Goal: Transaction & Acquisition: Download file/media

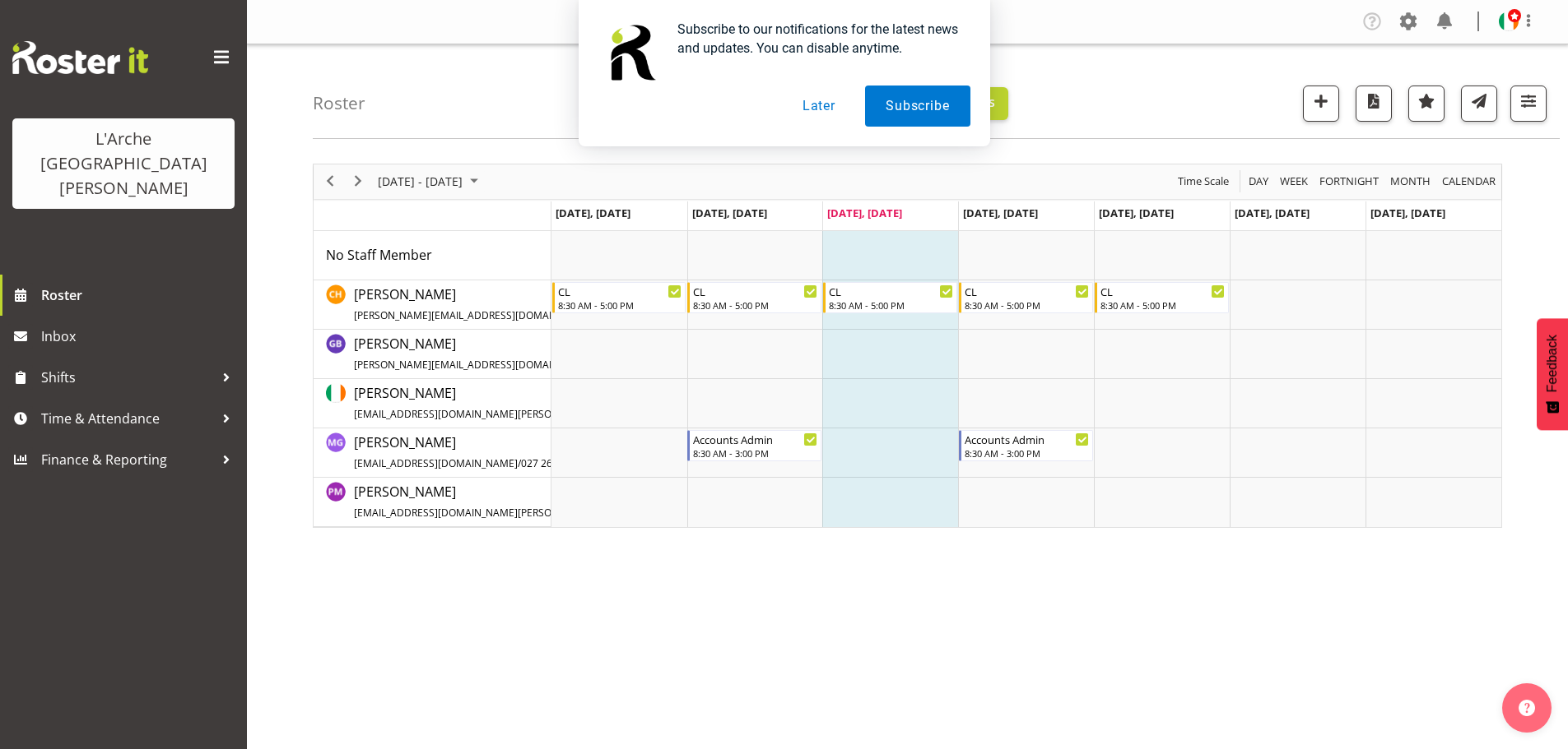
click at [822, 105] on button "Later" at bounding box center [819, 106] width 74 height 41
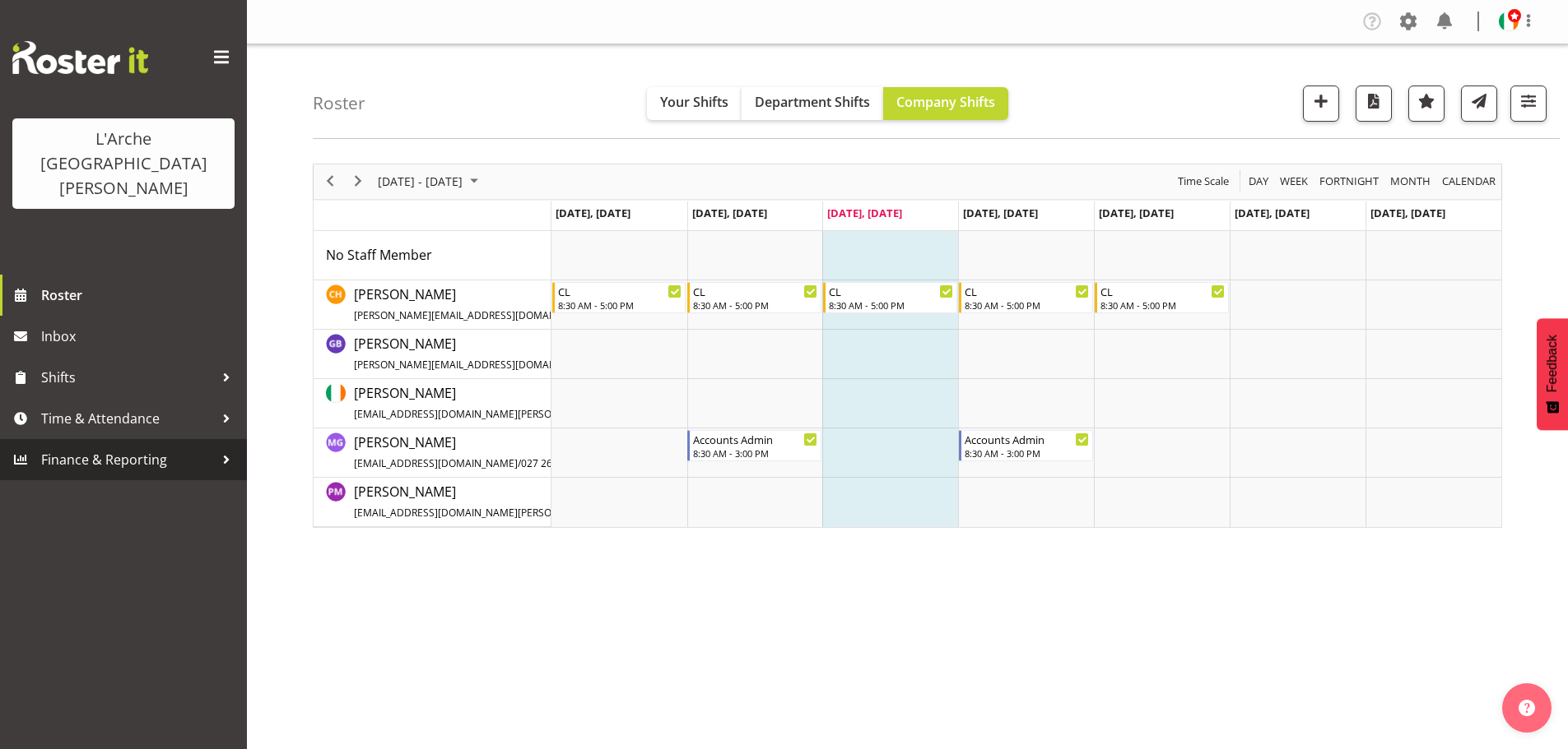
click at [151, 447] on span "Finance & Reporting" at bounding box center [127, 459] width 173 height 25
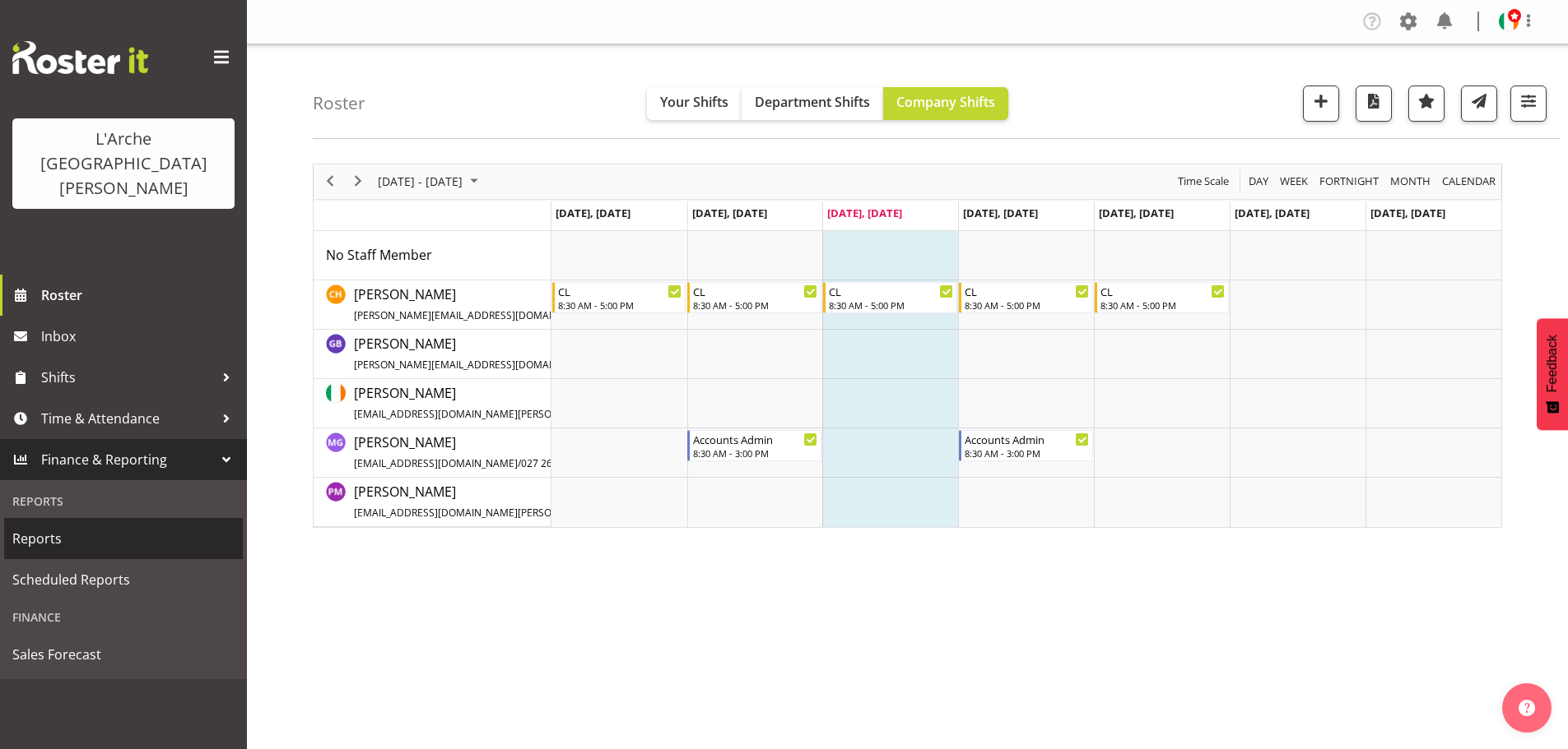
click at [52, 526] on span "Reports" at bounding box center [123, 538] width 222 height 25
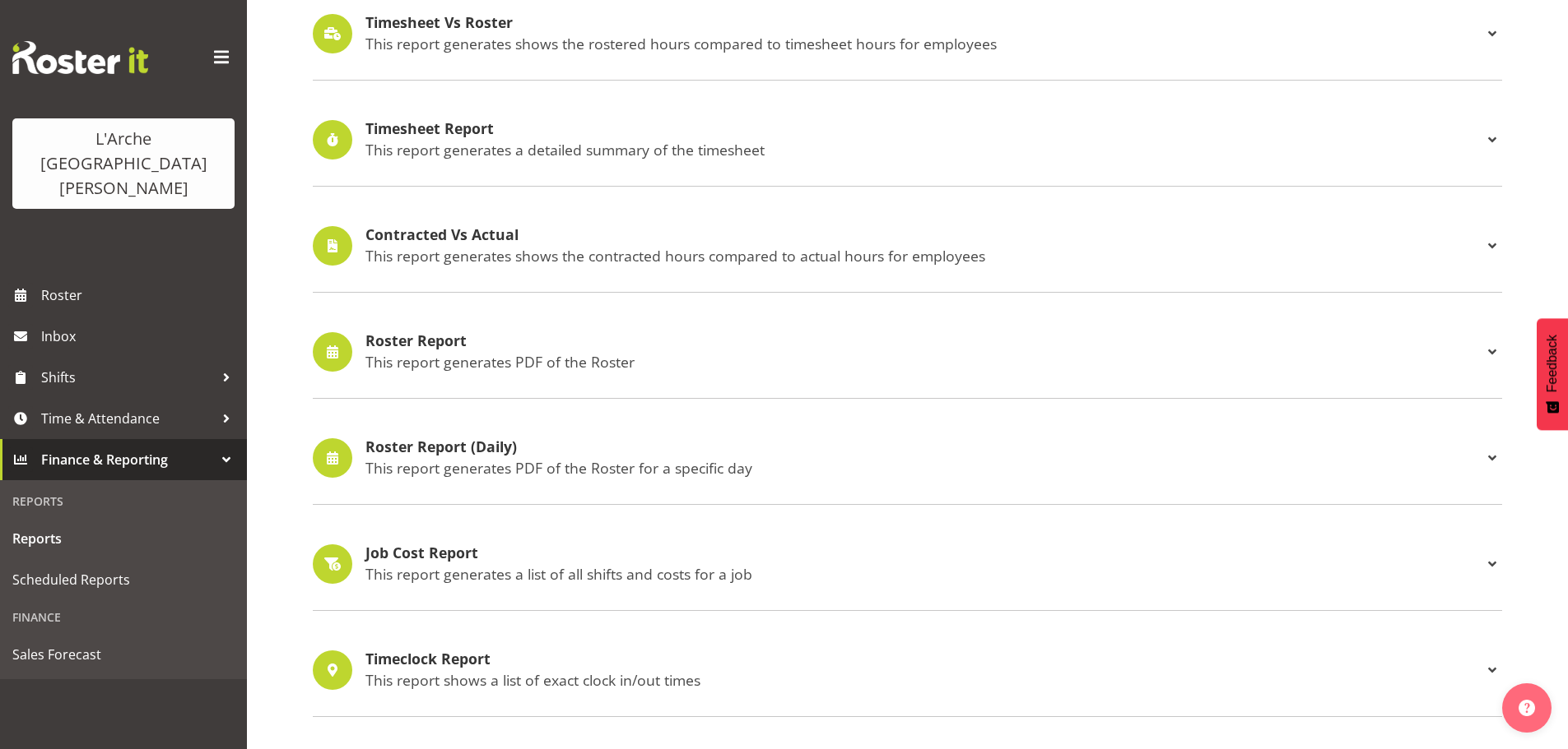
scroll to position [450, 0]
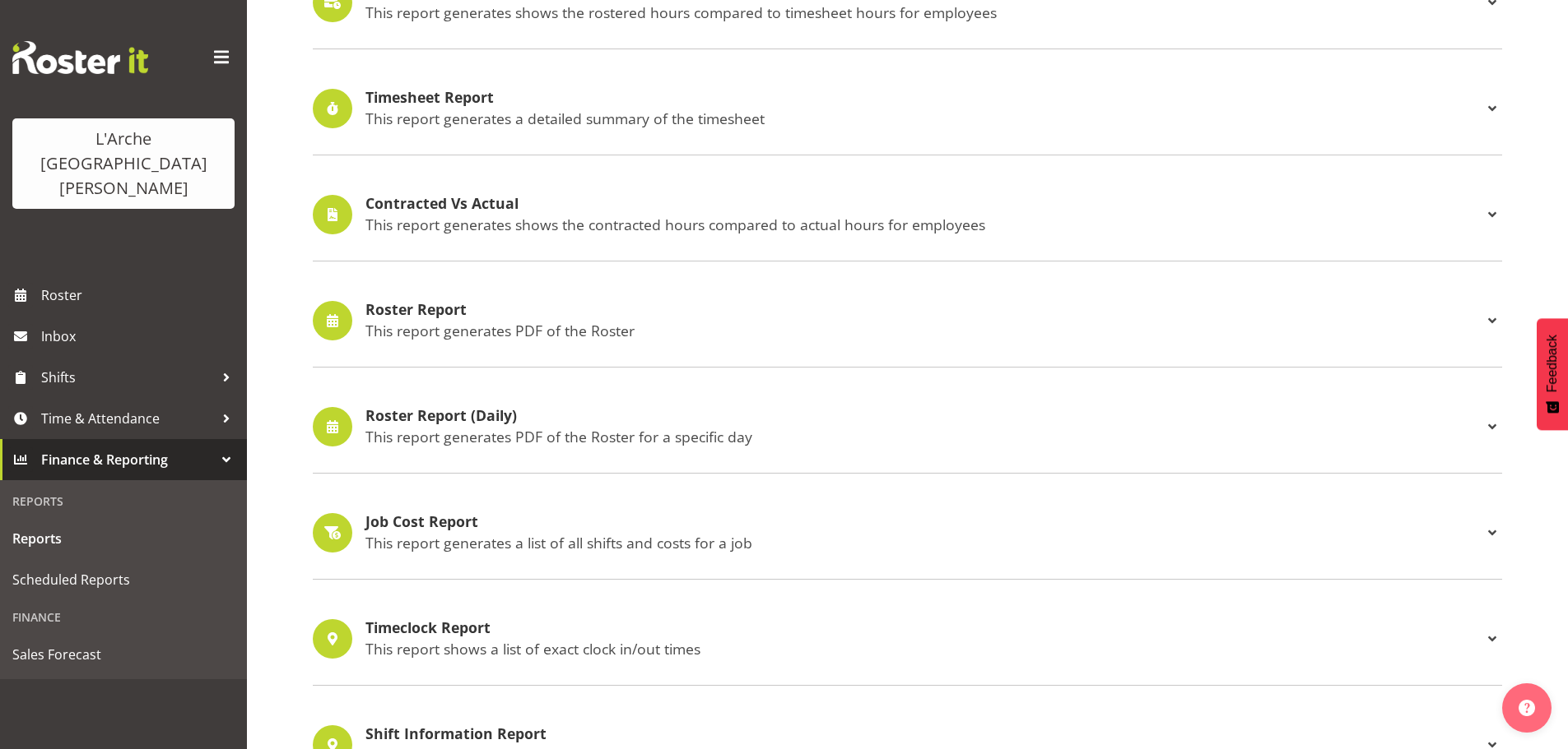
click at [1494, 317] on span at bounding box center [1492, 320] width 20 height 20
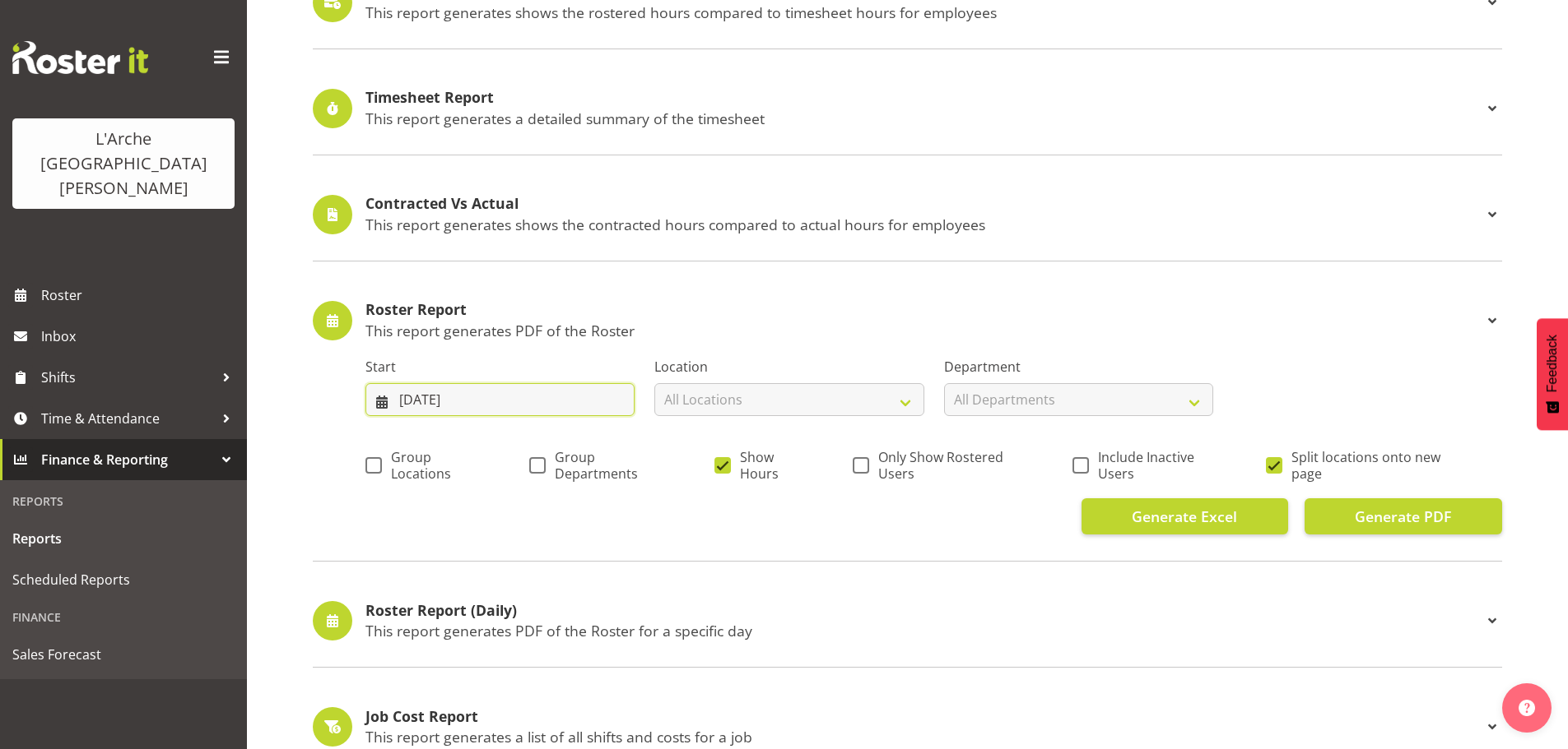
click at [485, 394] on input "[DATE]" at bounding box center [500, 399] width 269 height 33
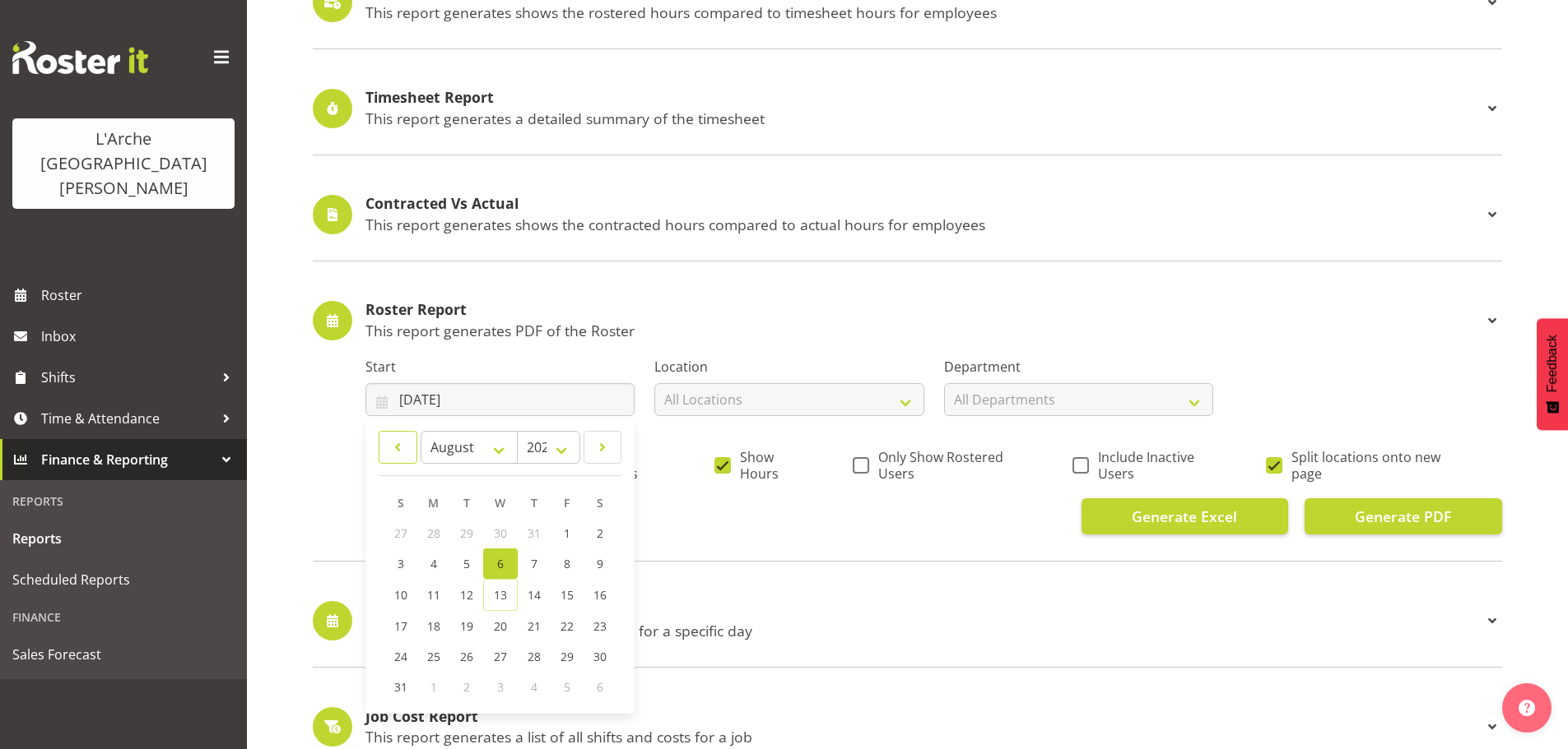
click at [400, 441] on span at bounding box center [398, 447] width 18 height 20
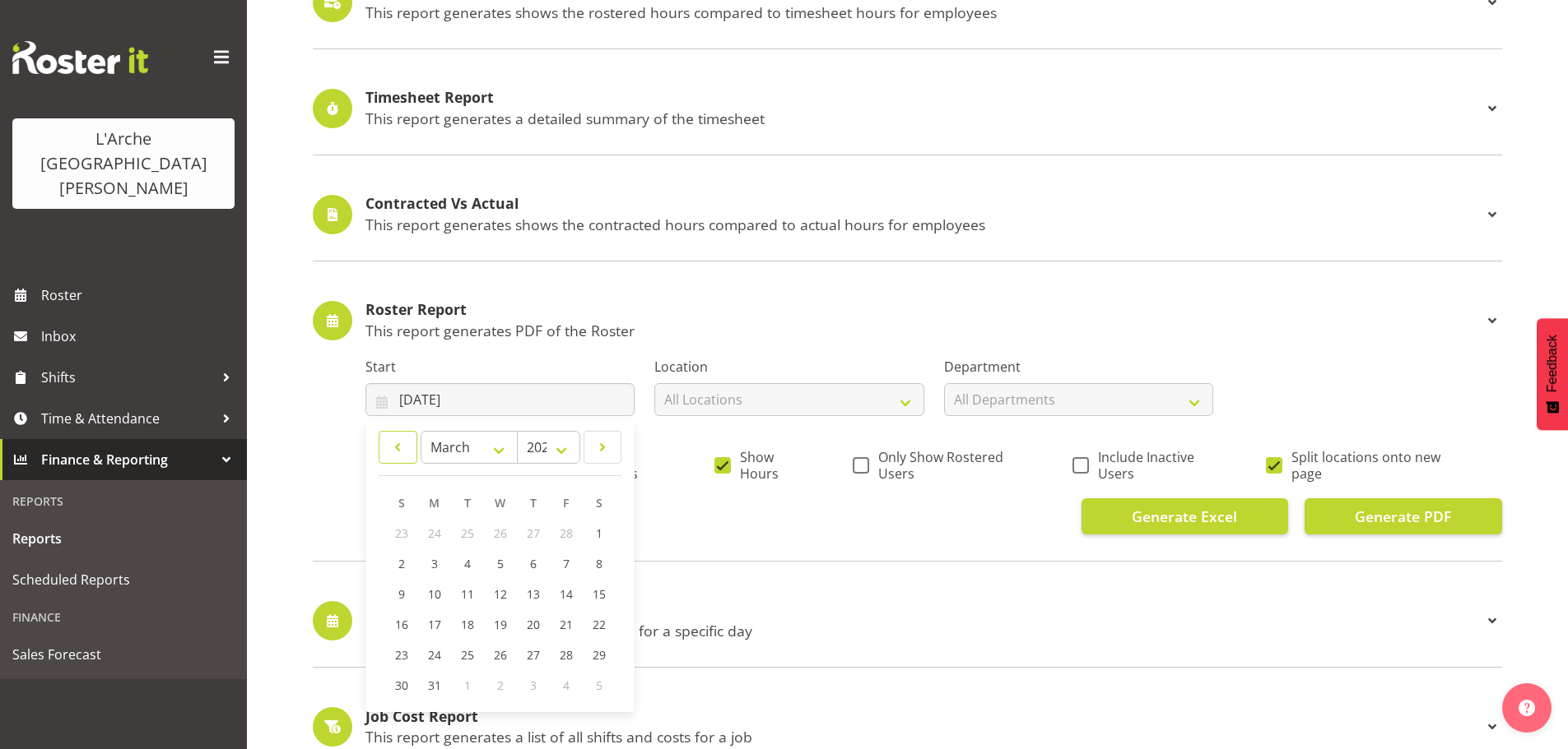
click at [400, 440] on span at bounding box center [398, 447] width 18 height 20
select select "0"
click at [503, 531] on span "1" at bounding box center [500, 533] width 7 height 16
type input "[DATE]"
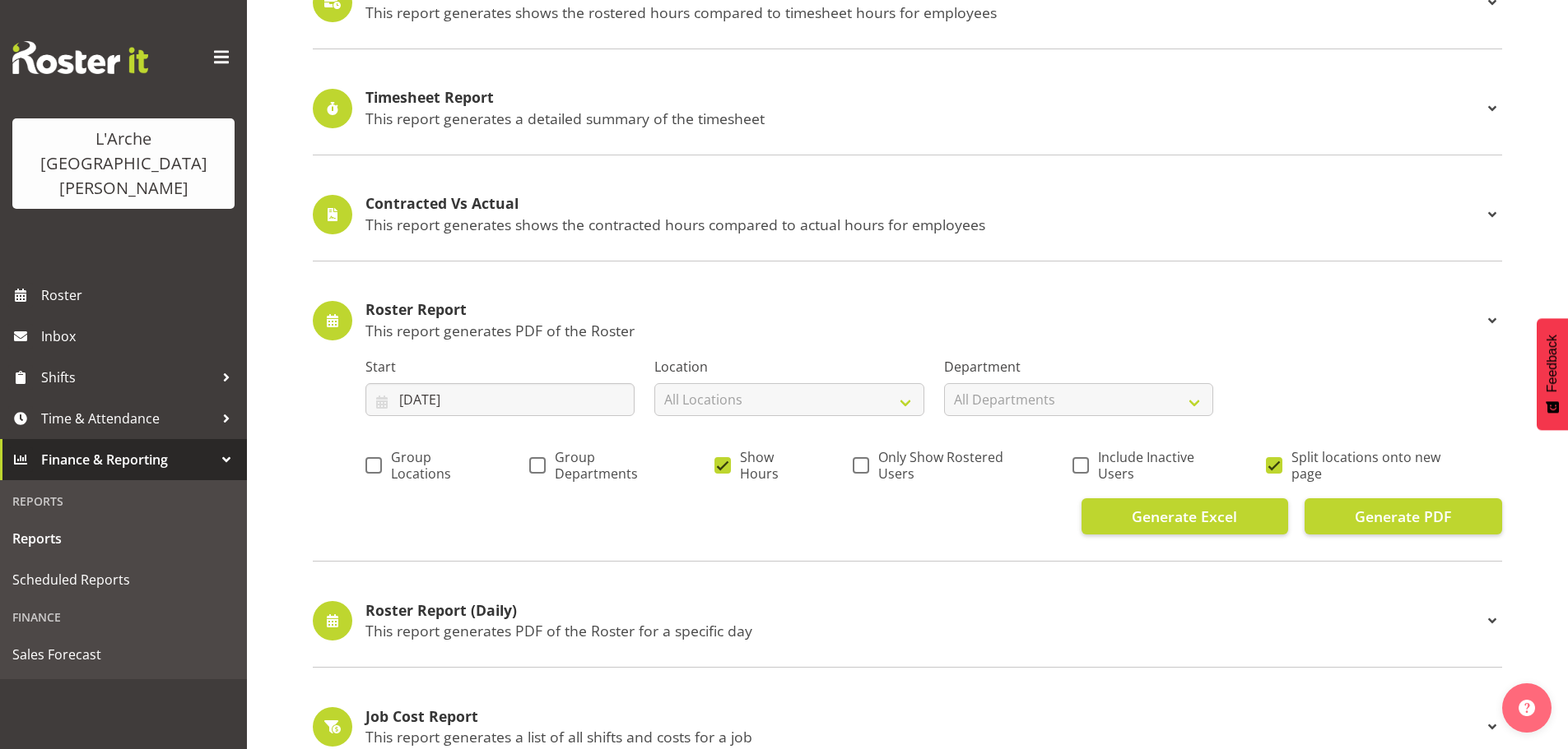
click at [822, 513] on div "Generate Excel Generate PDF" at bounding box center [934, 516] width 1136 height 36
click at [1407, 514] on span "Generate PDF" at bounding box center [1403, 516] width 97 height 22
click at [1403, 512] on span "Generate PDF" at bounding box center [1403, 516] width 97 height 22
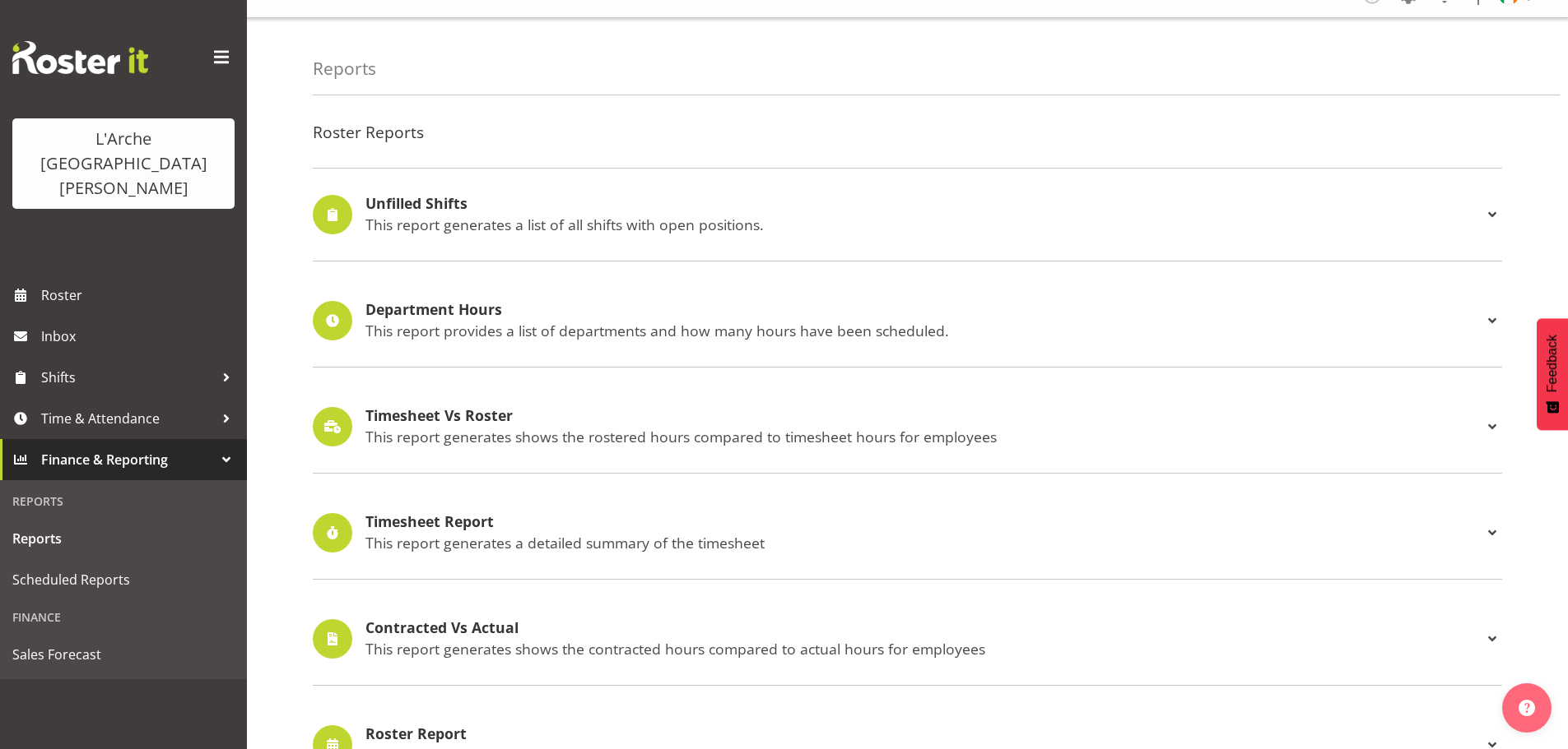
scroll to position [0, 0]
